Goal: Check status: Check status

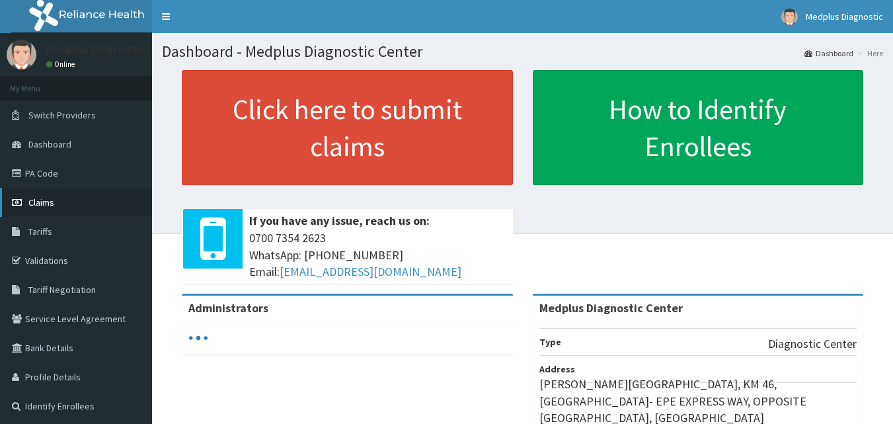
click at [98, 198] on link "Claims" at bounding box center [76, 202] width 152 height 29
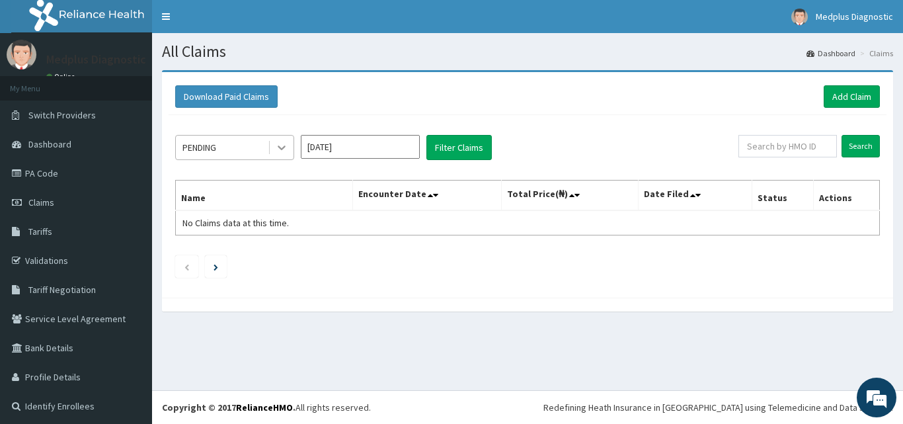
click at [277, 154] on icon at bounding box center [281, 147] width 13 height 13
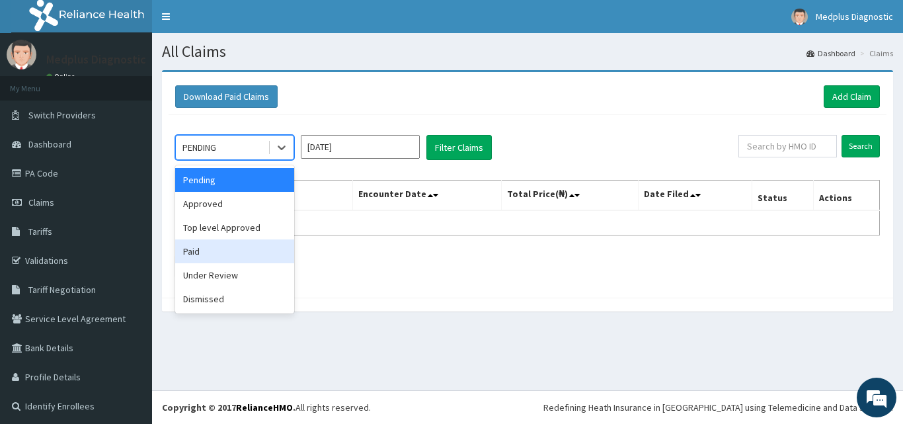
click at [248, 253] on div "Paid" at bounding box center [234, 251] width 119 height 24
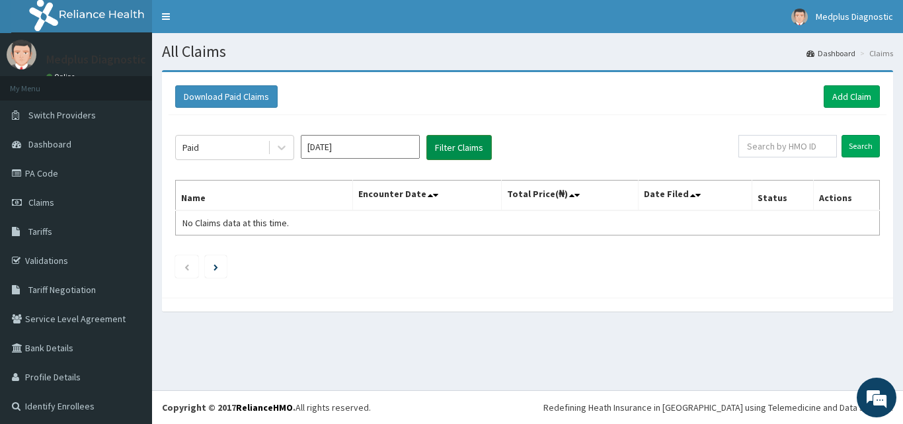
click at [455, 145] on button "Filter Claims" at bounding box center [458, 147] width 65 height 25
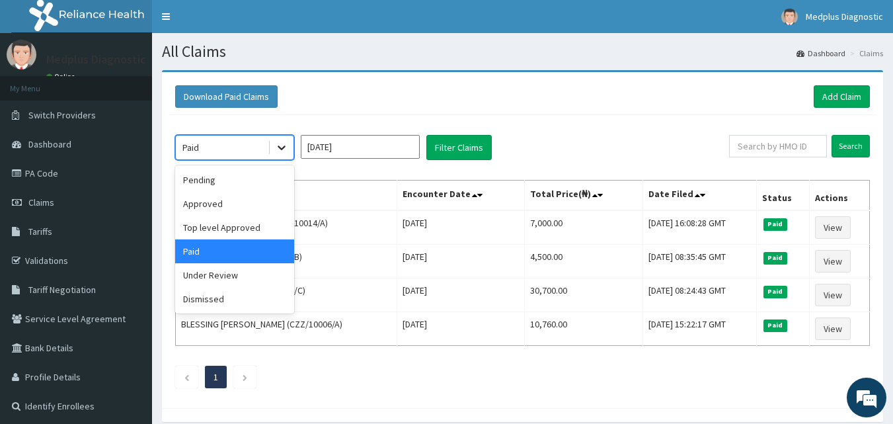
click at [282, 147] on icon at bounding box center [281, 147] width 13 height 13
click at [257, 147] on div "Paid" at bounding box center [222, 147] width 92 height 21
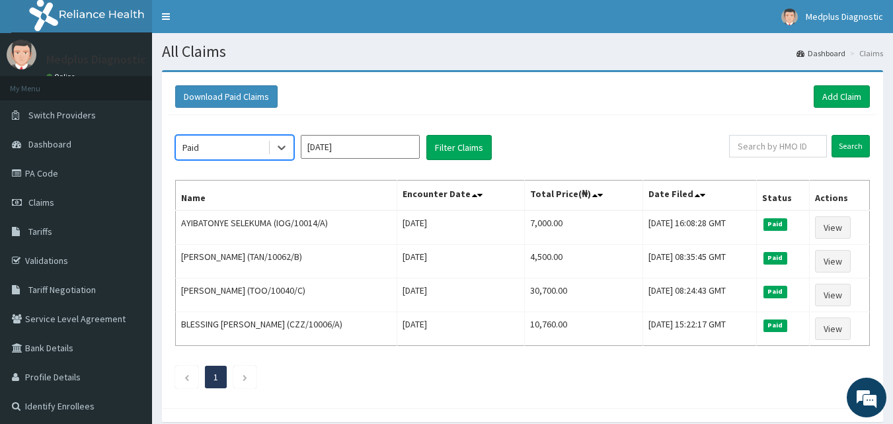
click at [385, 143] on input "Oct 2025" at bounding box center [360, 147] width 119 height 24
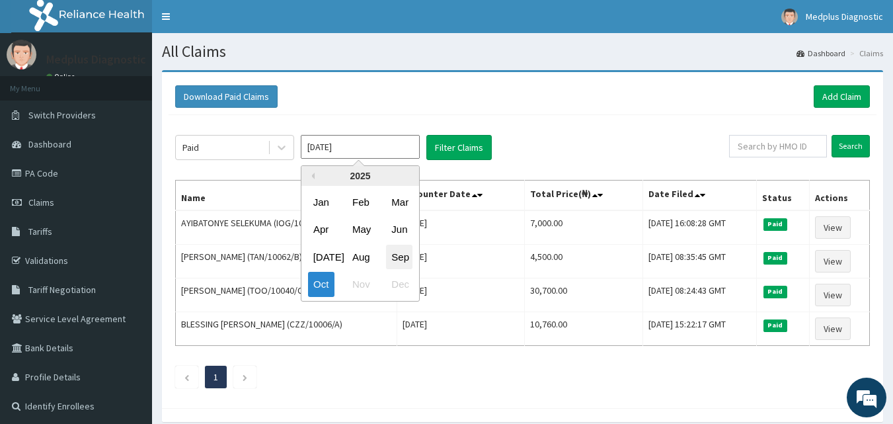
click at [401, 252] on div "Sep" at bounding box center [399, 256] width 26 height 24
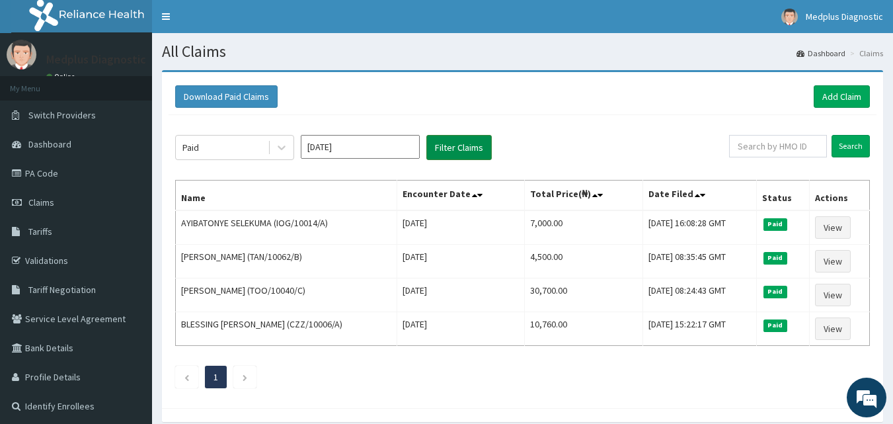
click at [452, 157] on button "Filter Claims" at bounding box center [458, 147] width 65 height 25
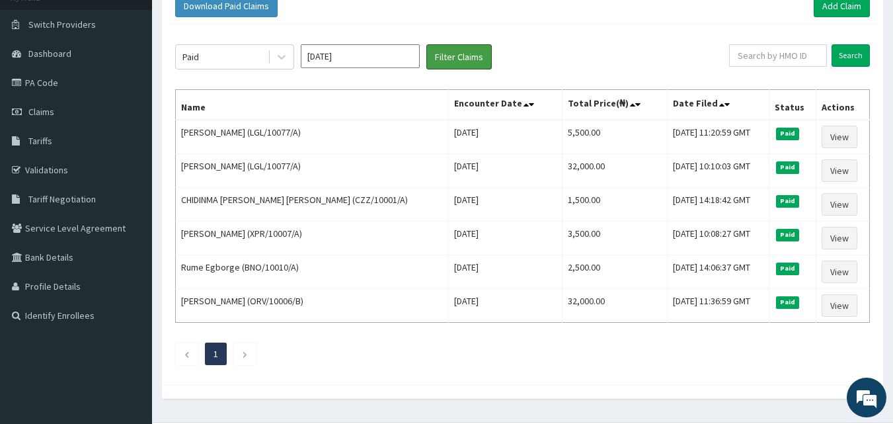
scroll to position [122, 0]
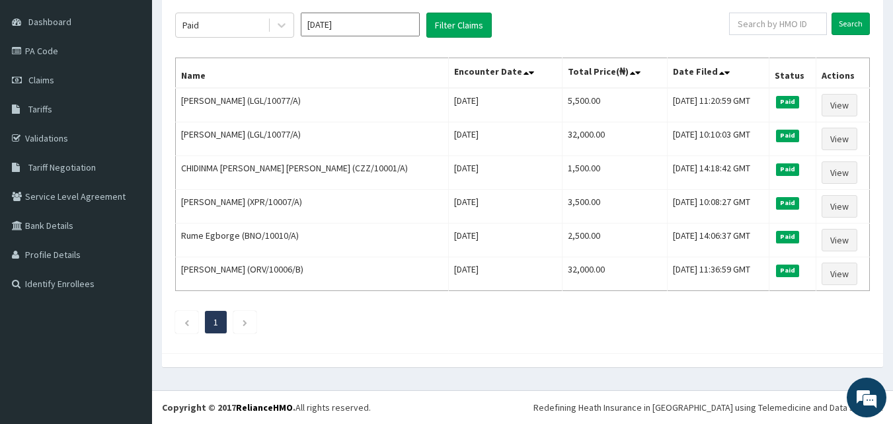
click at [383, 19] on input "Sep 2025" at bounding box center [360, 25] width 119 height 24
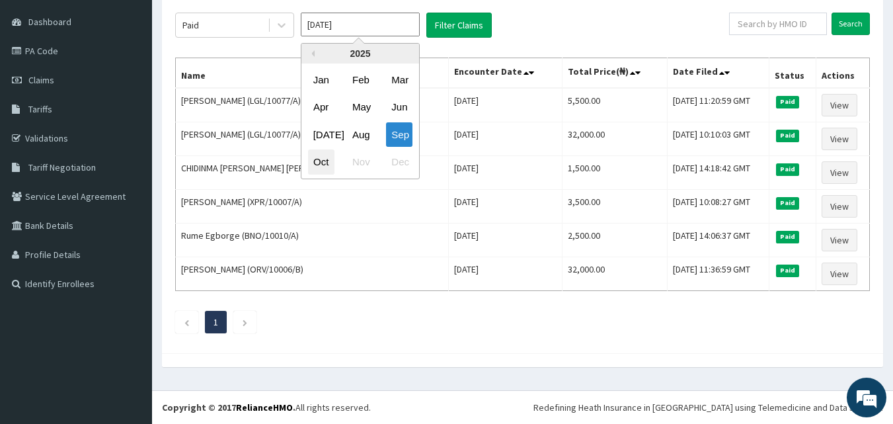
click at [322, 157] on div "Oct" at bounding box center [321, 162] width 26 height 24
type input "Oct 2025"
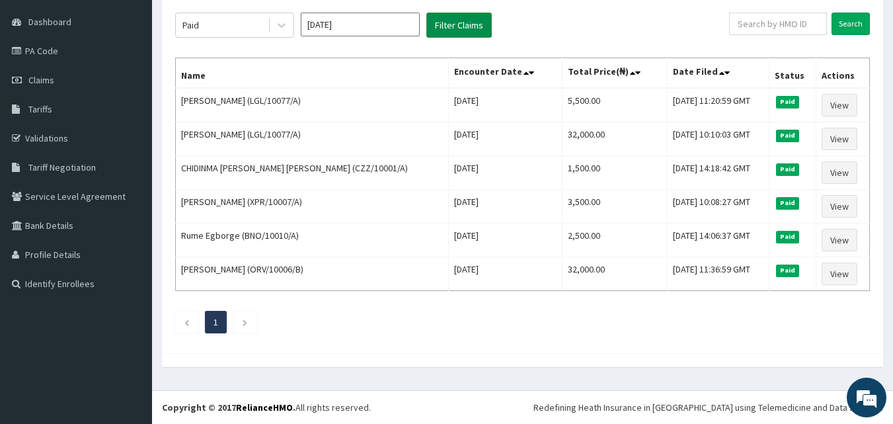
click at [468, 24] on button "Filter Claims" at bounding box center [458, 25] width 65 height 25
